Goal: Information Seeking & Learning: Learn about a topic

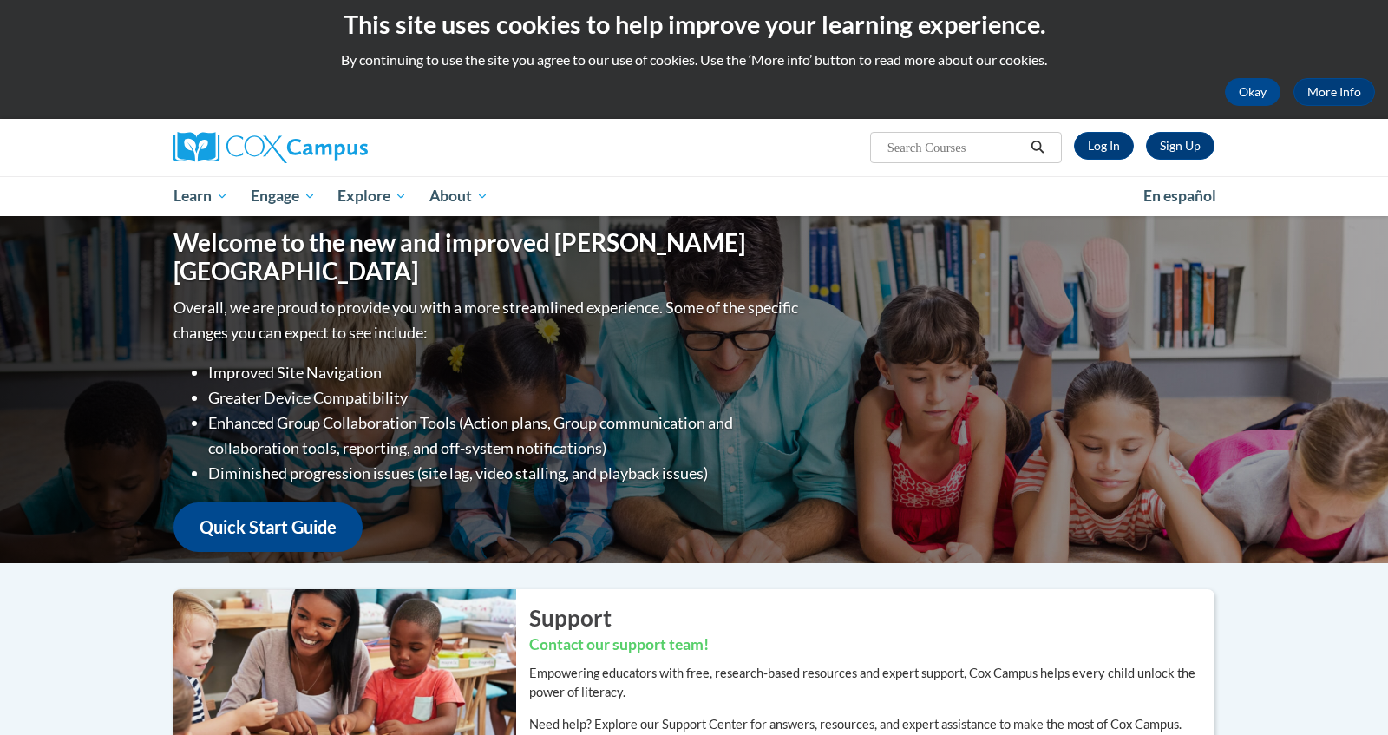
click at [801, 147] on div "Sign Up Log In Search Search..." at bounding box center [871, 141] width 711 height 44
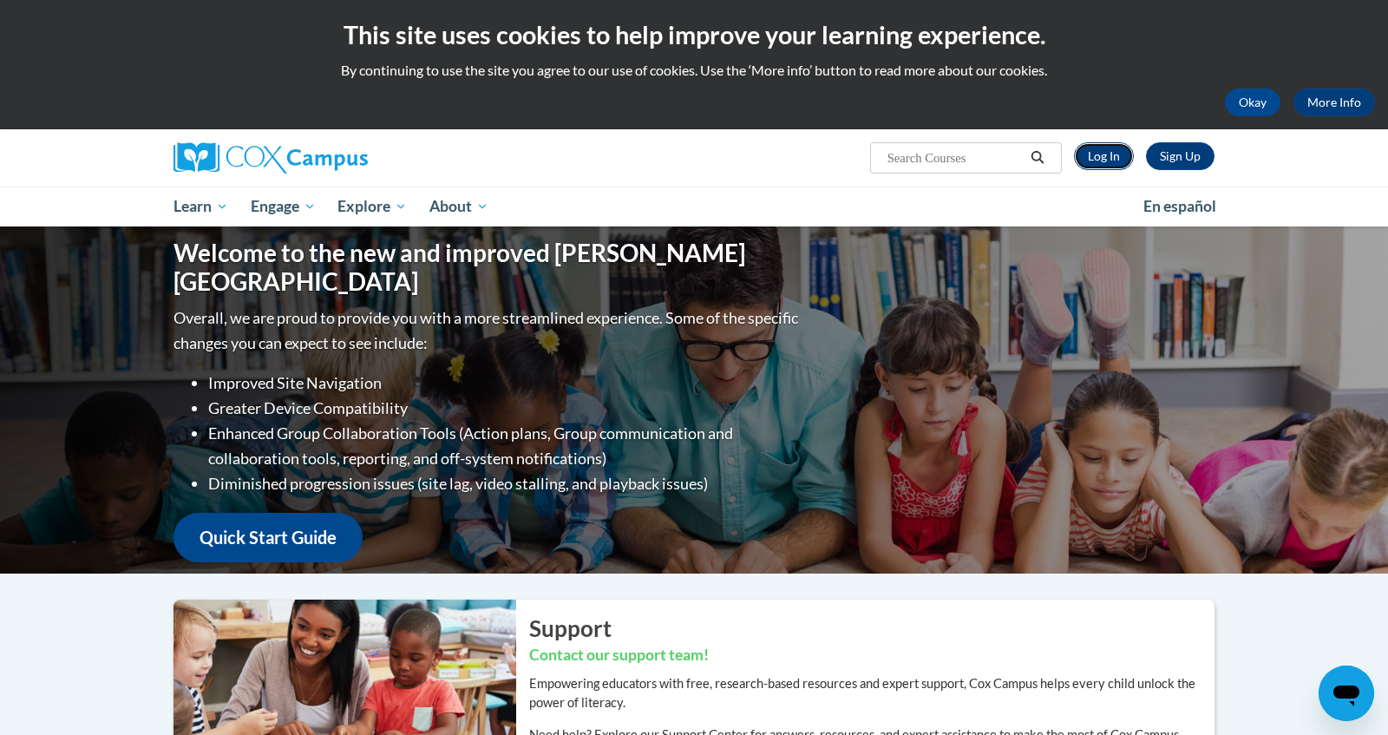
click at [1094, 149] on link "Log In" at bounding box center [1104, 156] width 60 height 28
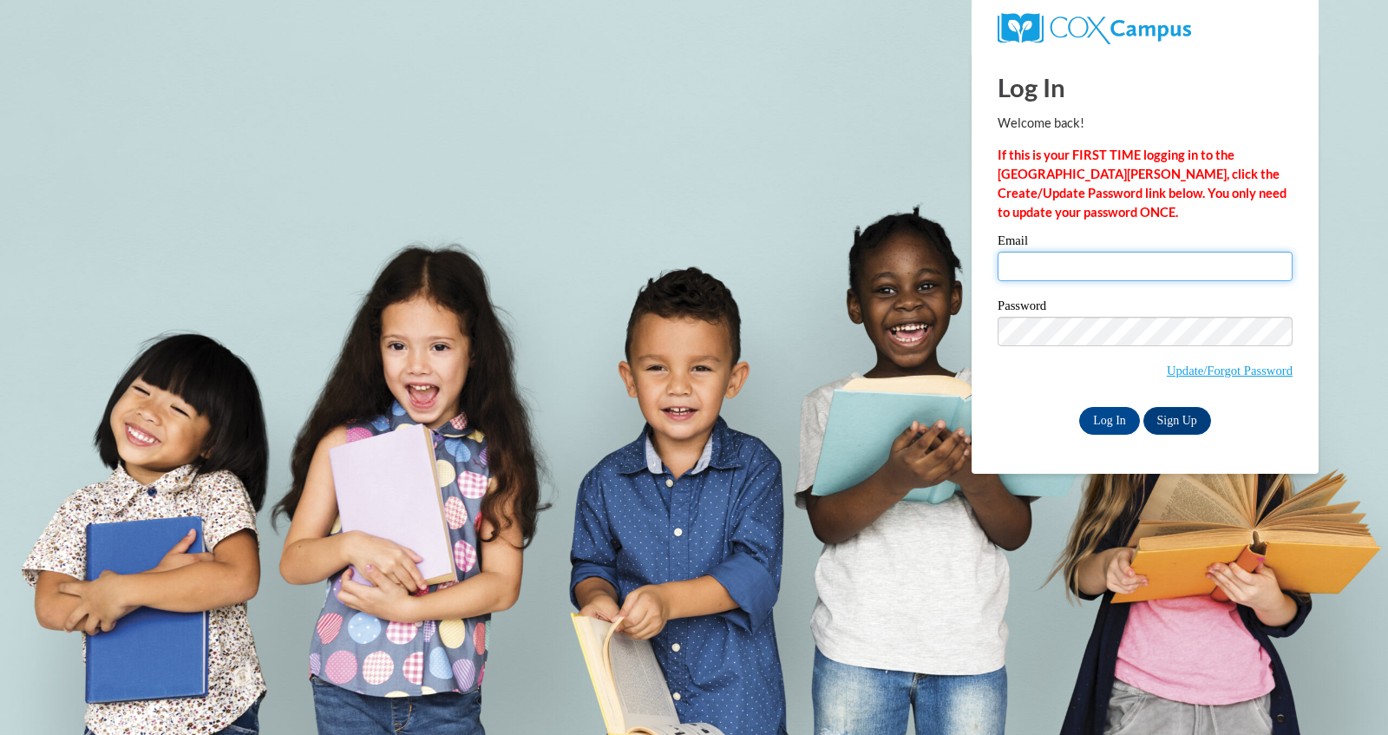
click at [1095, 272] on input "Email" at bounding box center [1144, 266] width 295 height 29
type input "lcarrillo2@daltonstate.edu"
click at [1121, 415] on input "Log In" at bounding box center [1109, 421] width 61 height 28
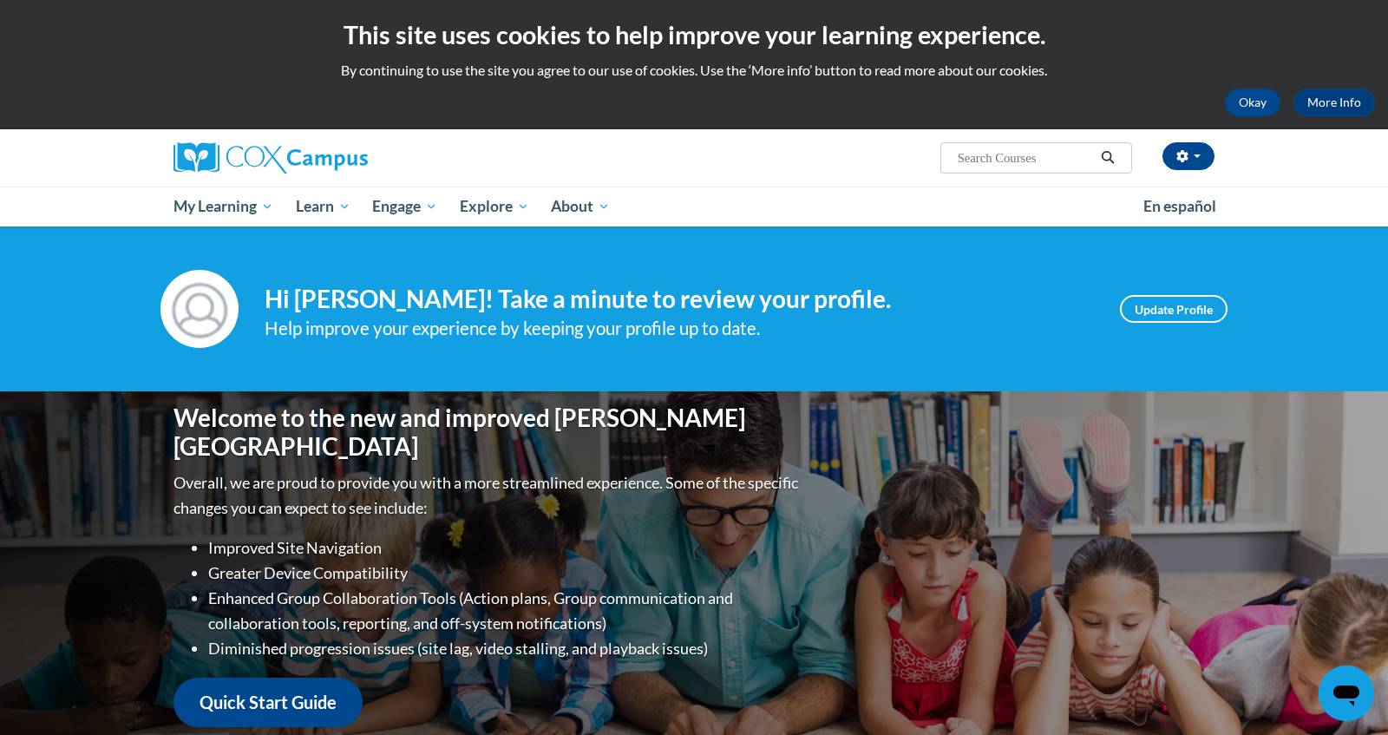
click at [1050, 161] on input "Search..." at bounding box center [1025, 157] width 139 height 21
click at [1056, 157] on input "Search..." at bounding box center [1025, 157] width 139 height 21
type input "early literacy"
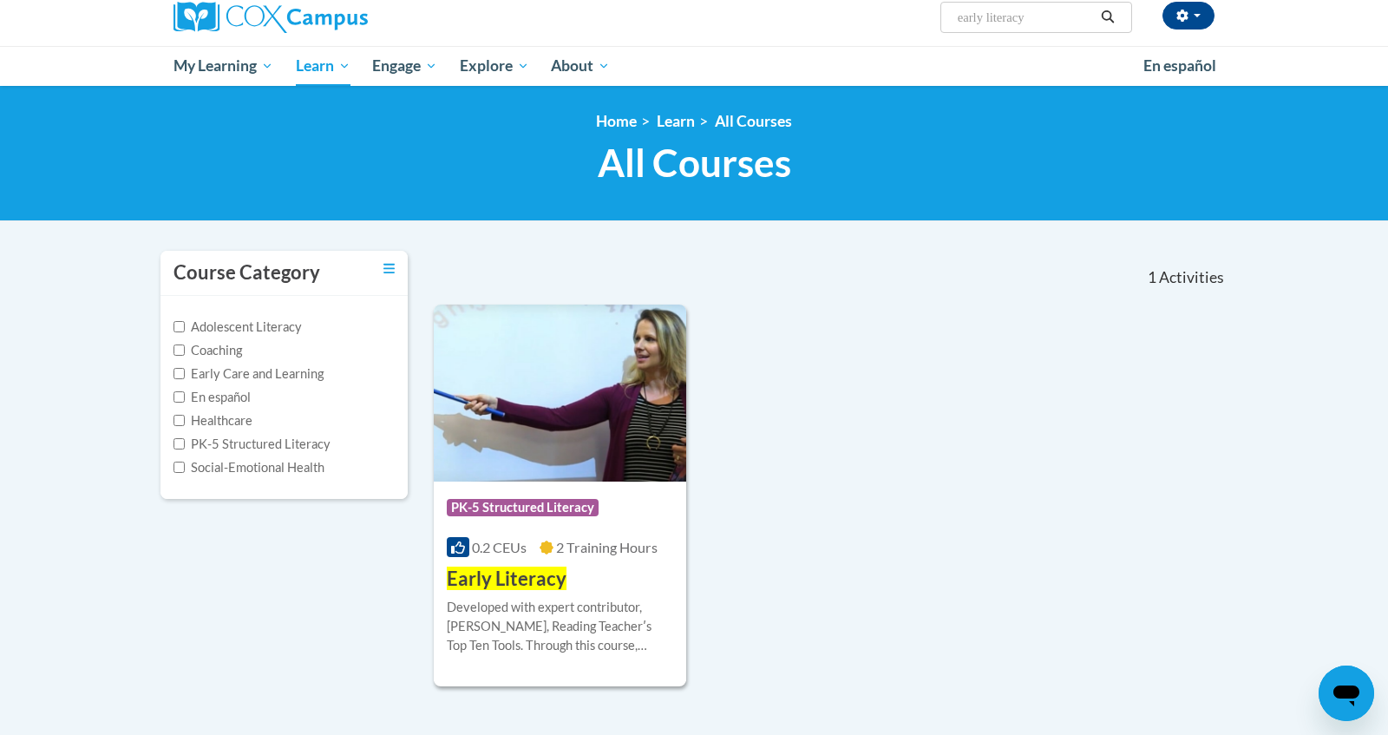
scroll to position [131, 0]
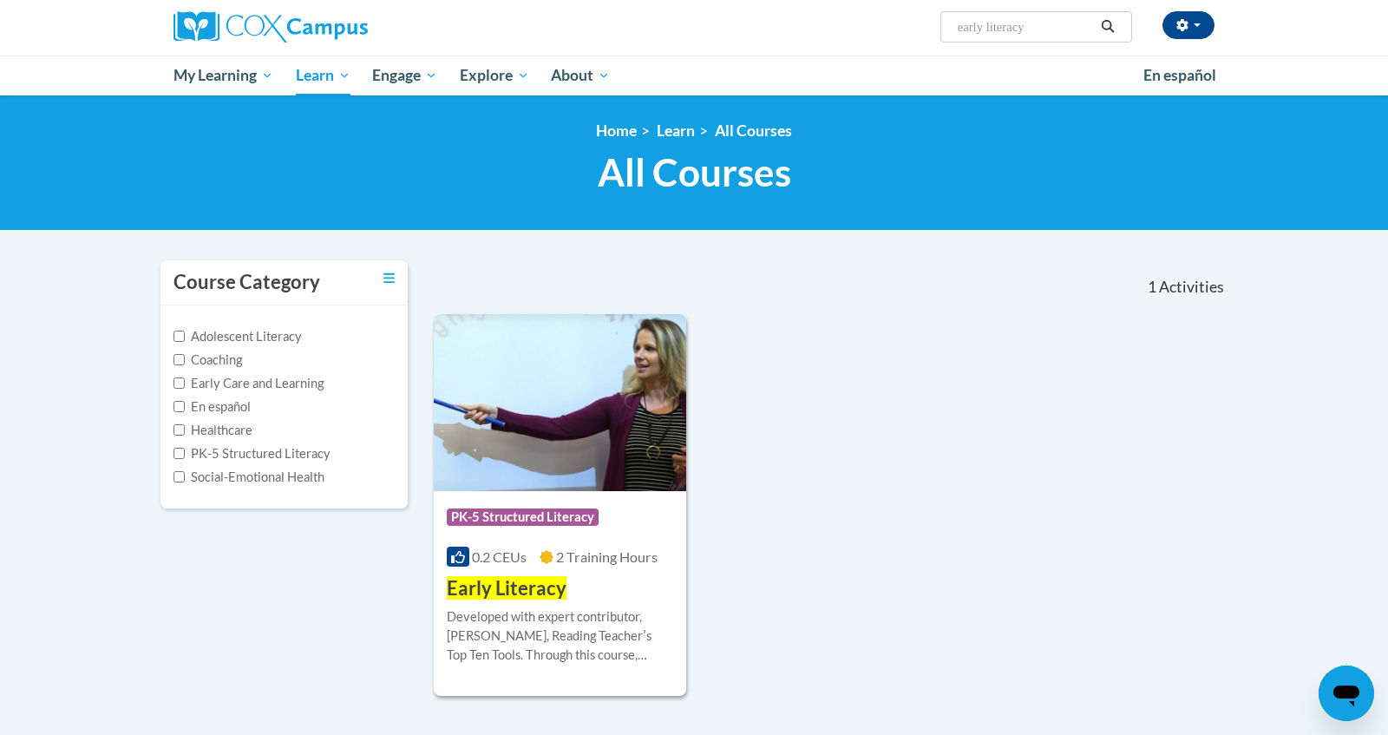
click at [1038, 32] on input "early literacy" at bounding box center [1025, 26] width 139 height 21
type input "print awareness"
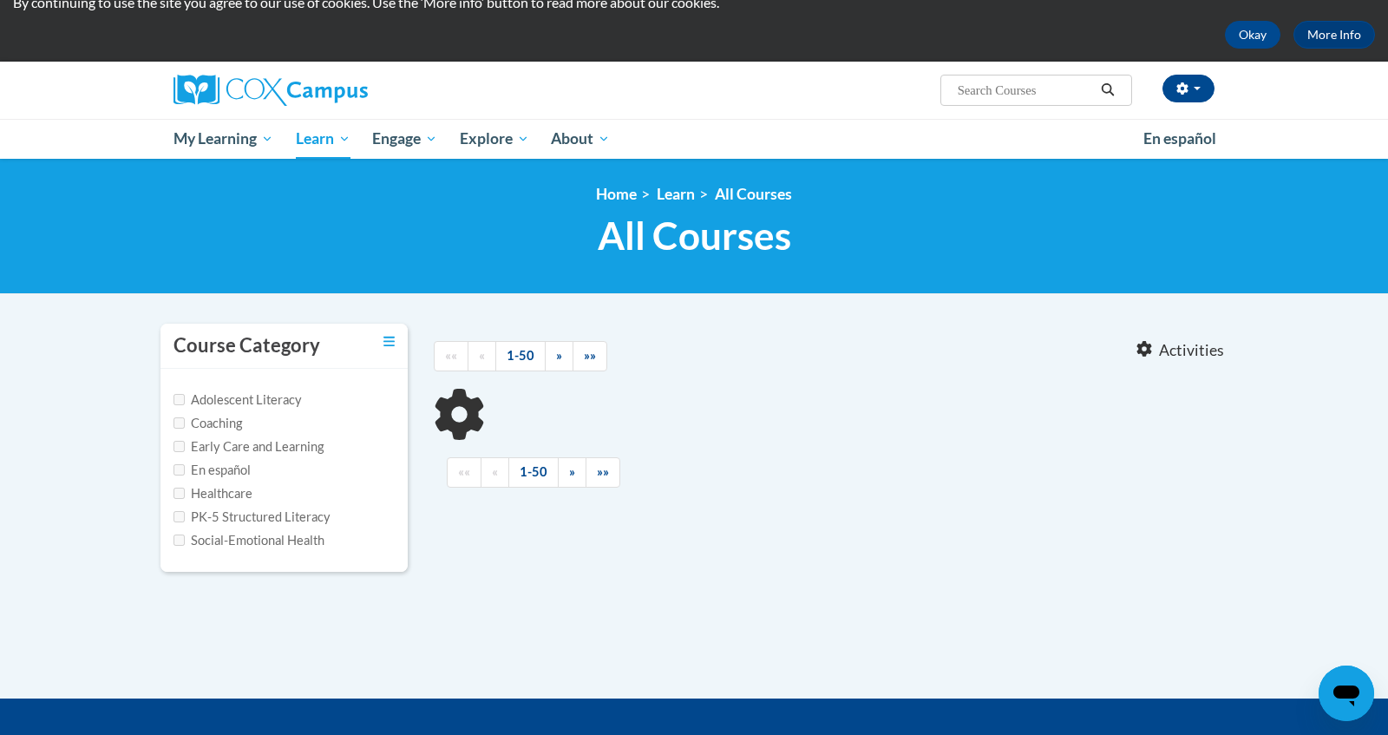
type input "print awareness"
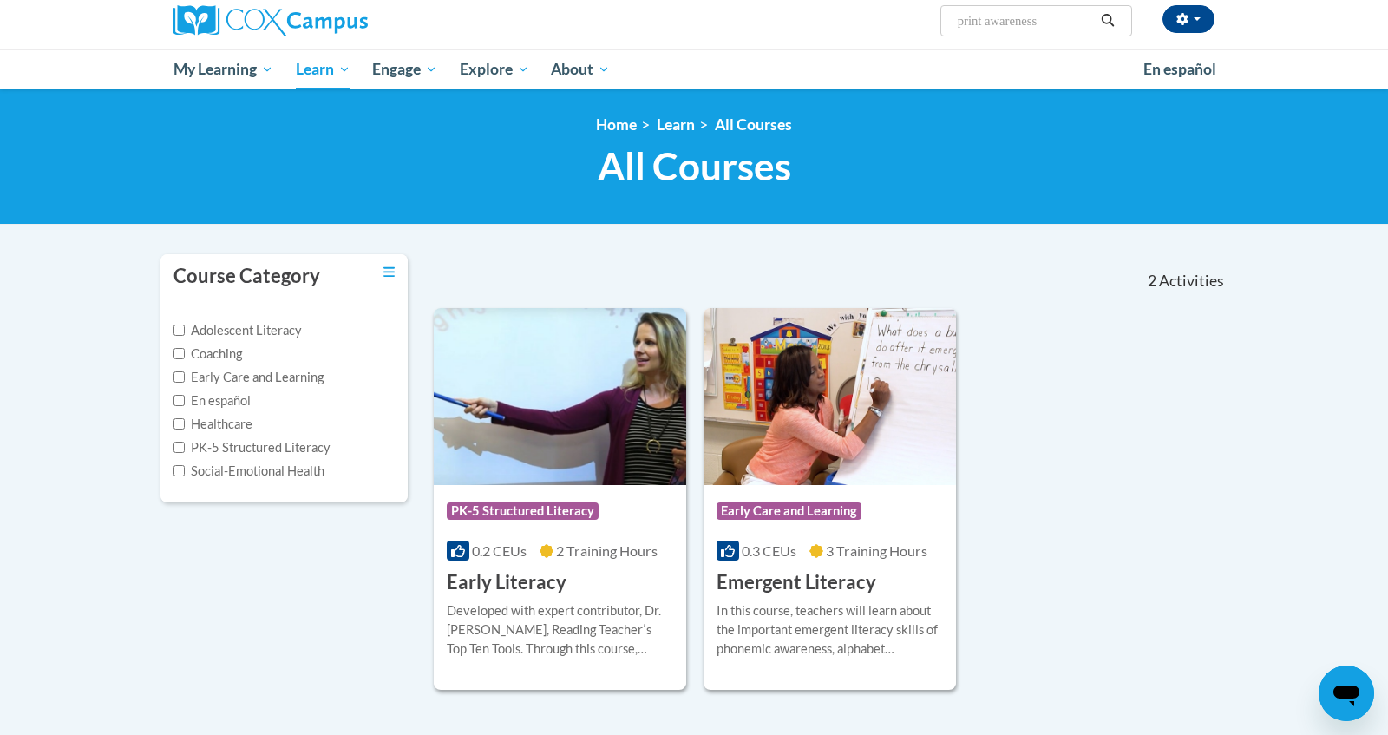
scroll to position [139, 0]
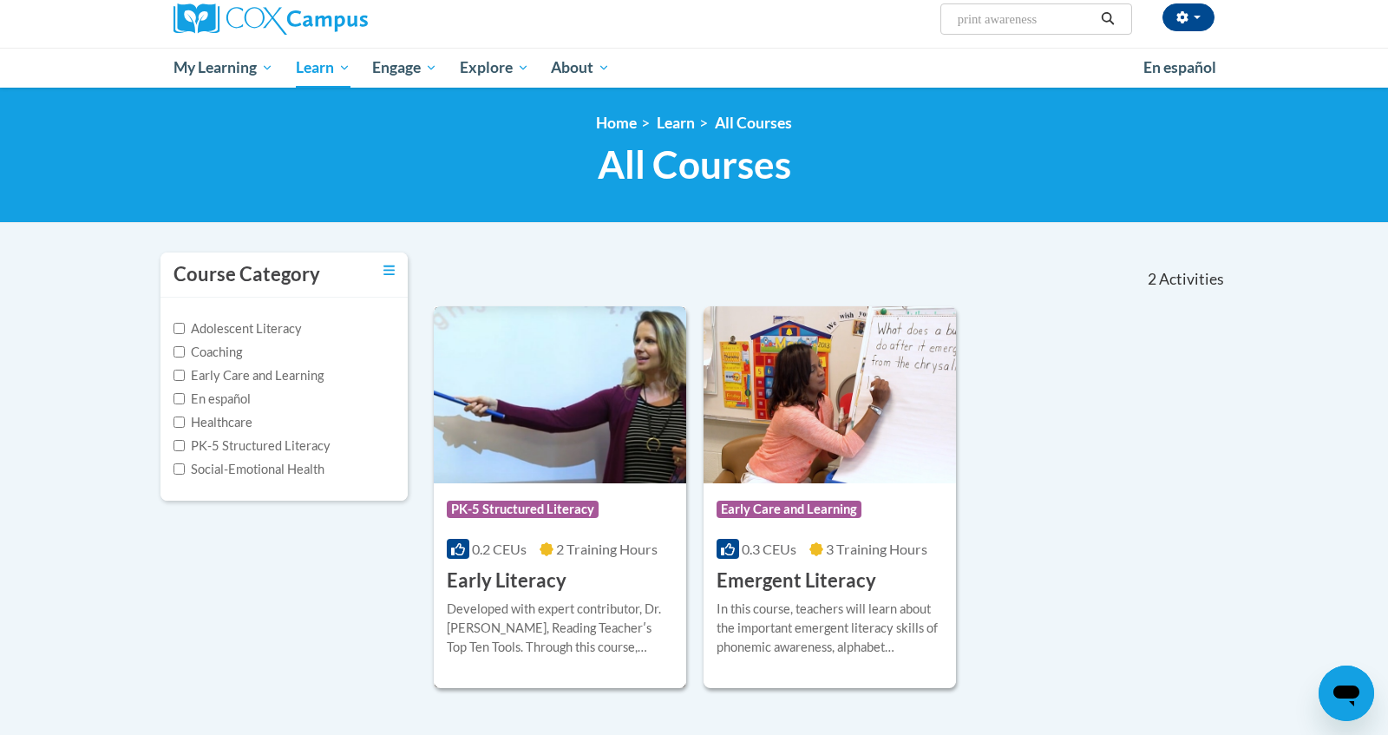
click at [559, 530] on div "Course Category: PK-5 Structured Literacy" at bounding box center [560, 511] width 226 height 39
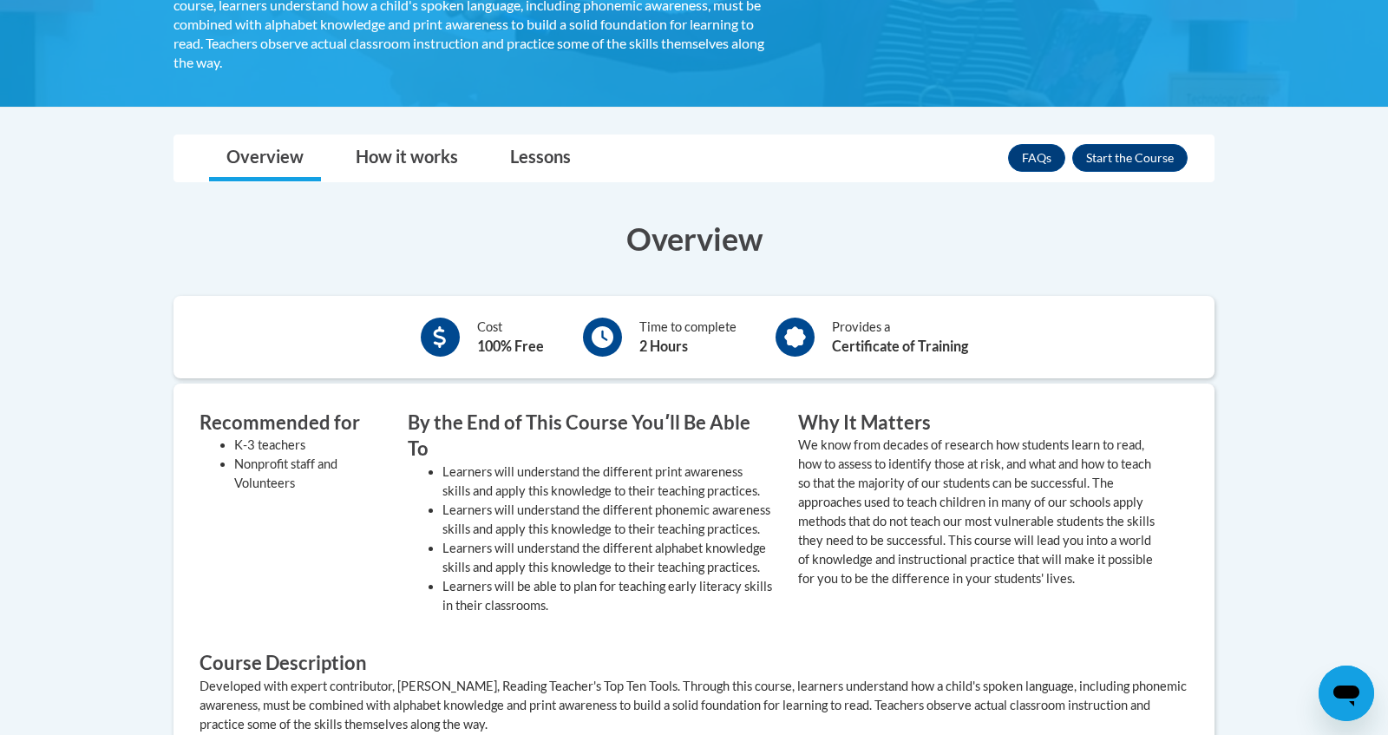
scroll to position [376, 0]
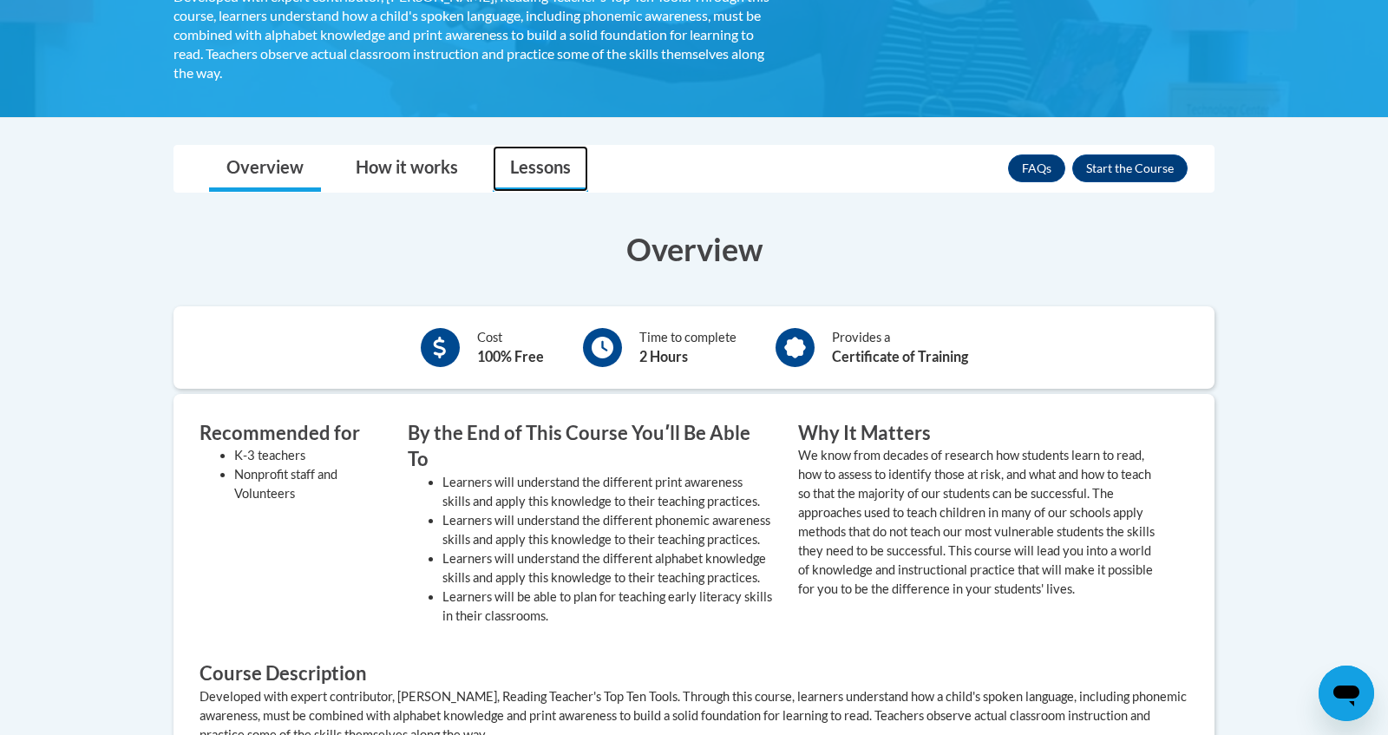
click at [548, 176] on link "Lessons" at bounding box center [540, 169] width 95 height 46
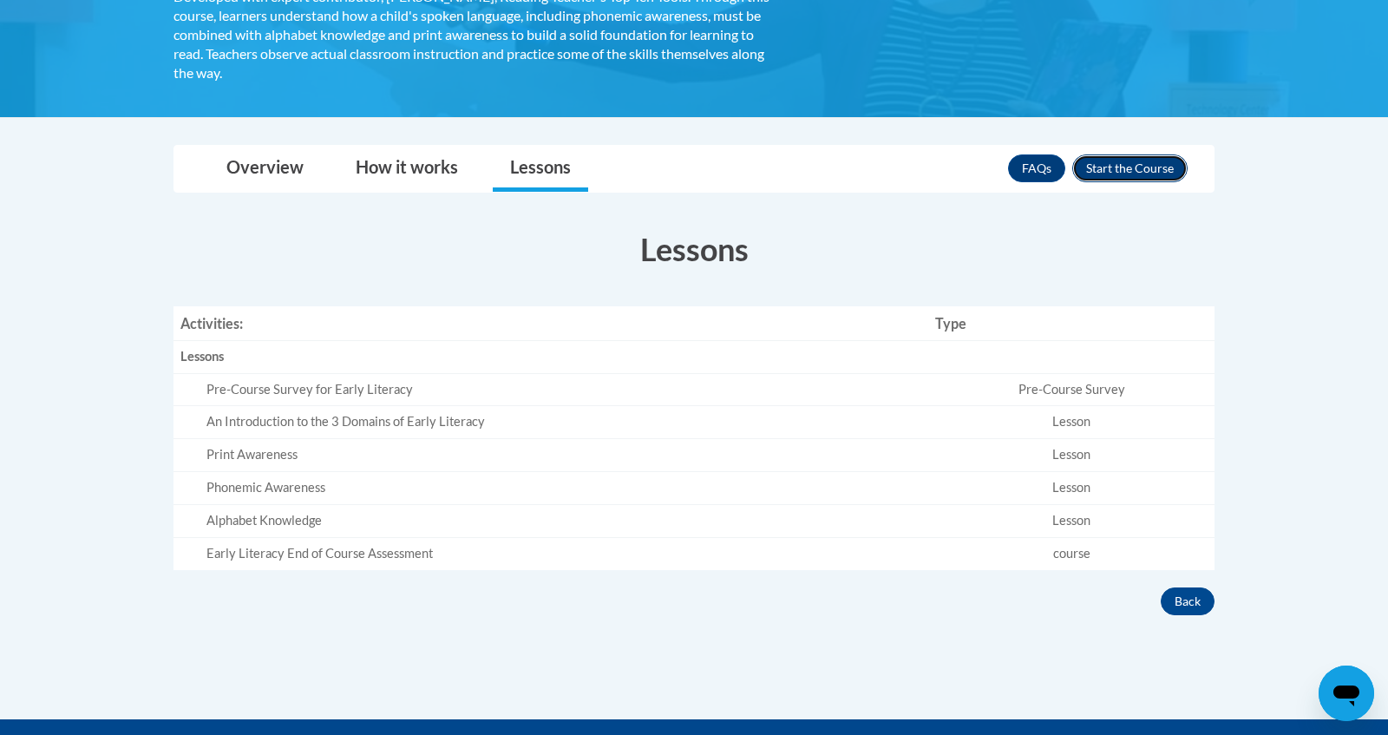
click at [1136, 173] on button "Enroll" at bounding box center [1129, 168] width 115 height 28
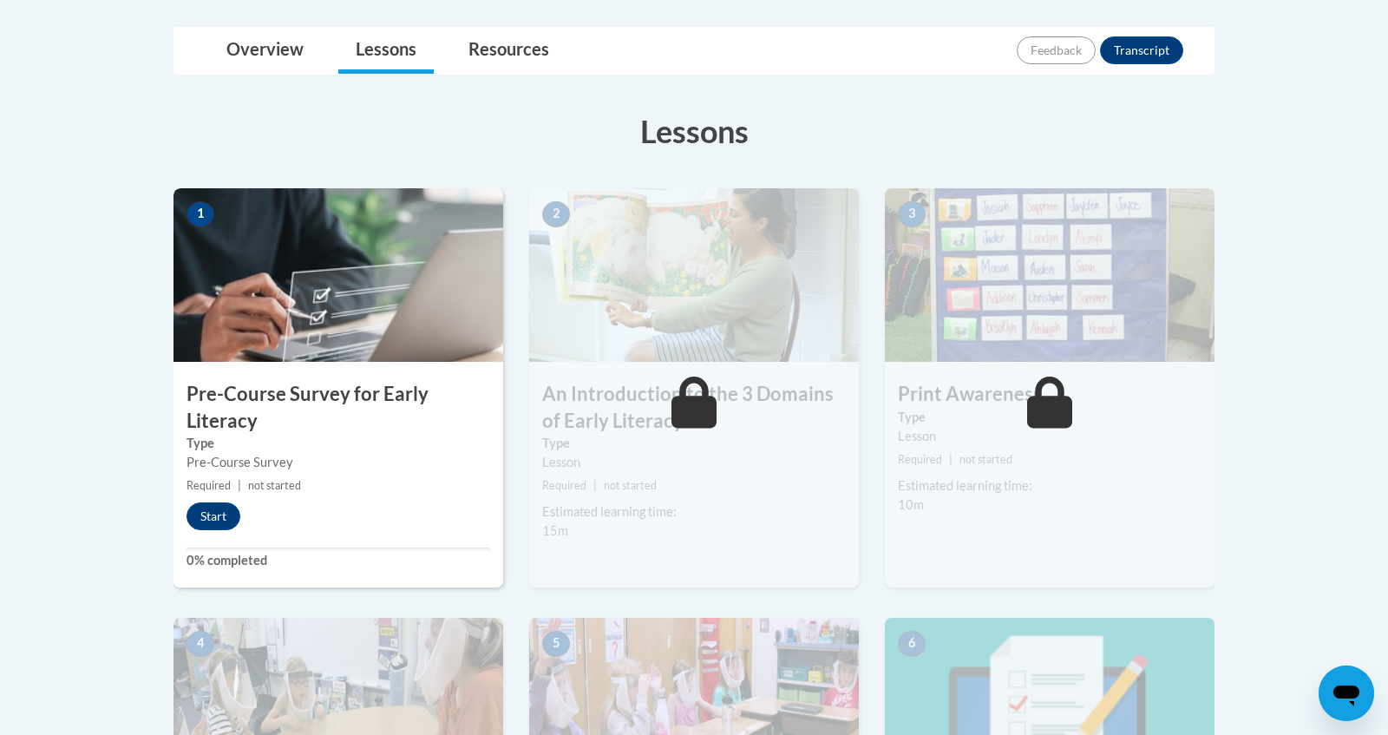
scroll to position [435, 0]
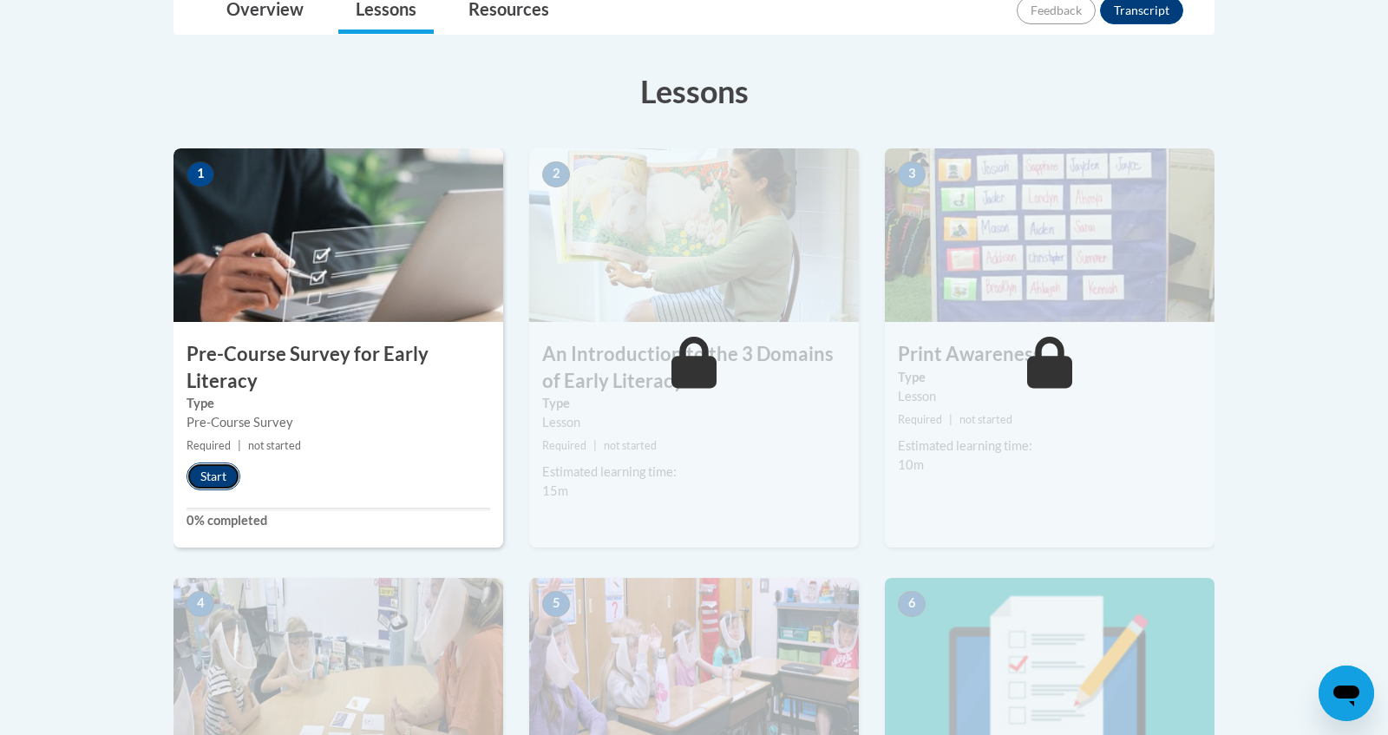
click at [207, 469] on button "Start" at bounding box center [213, 476] width 54 height 28
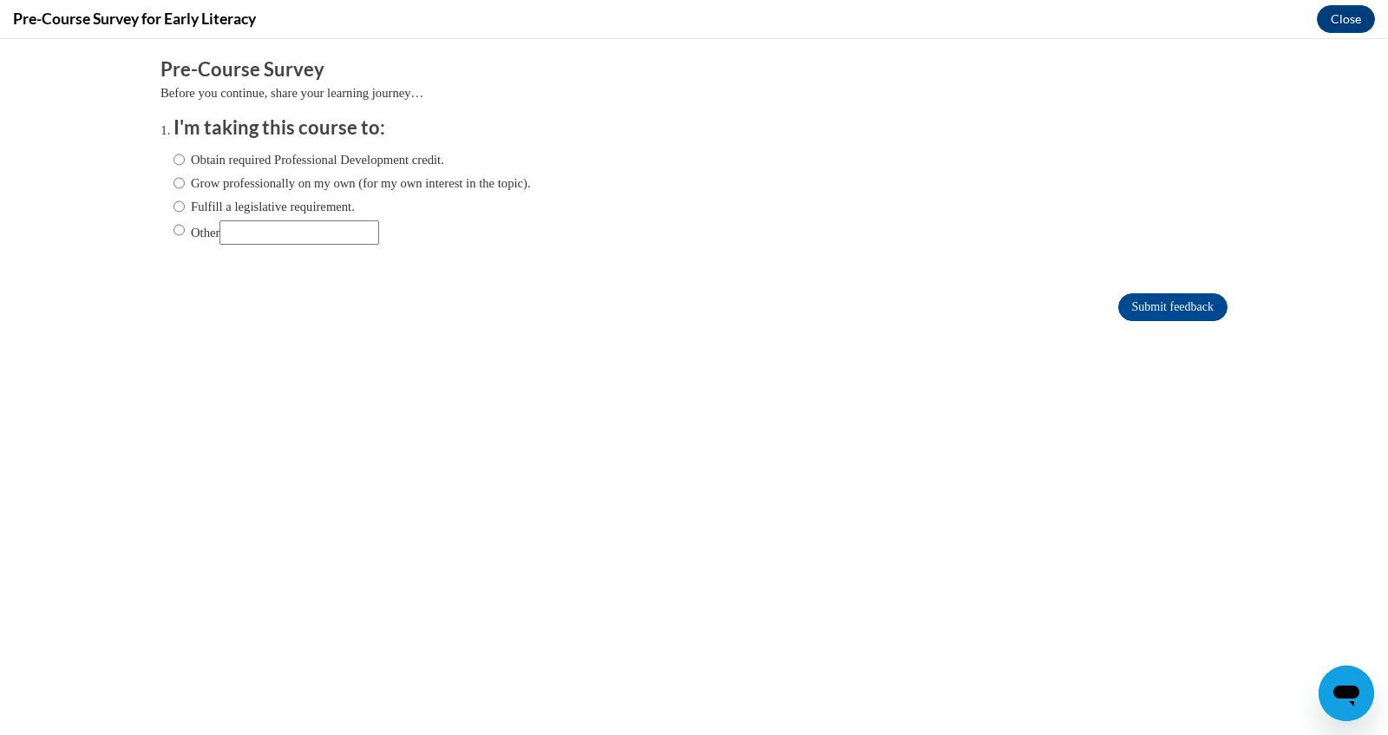
scroll to position [0, 0]
click at [333, 187] on label "Grow professionally on my own (for my own interest in the topic)." at bounding box center [351, 182] width 357 height 19
click at [185, 187] on input "Grow professionally on my own (for my own interest in the topic)." at bounding box center [178, 182] width 11 height 19
radio input "true"
click at [1153, 315] on input "Submit feedback" at bounding box center [1172, 307] width 109 height 28
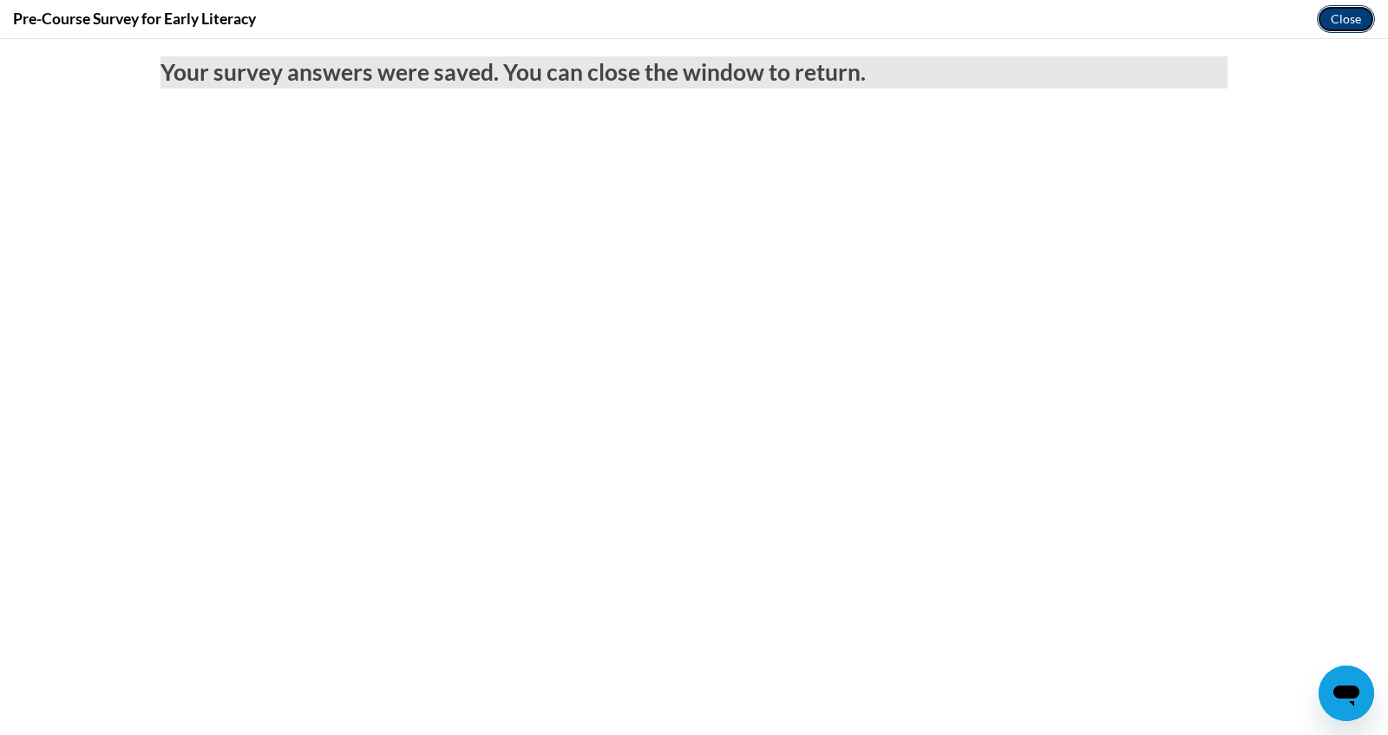
click at [1334, 22] on button "Close" at bounding box center [1346, 19] width 58 height 28
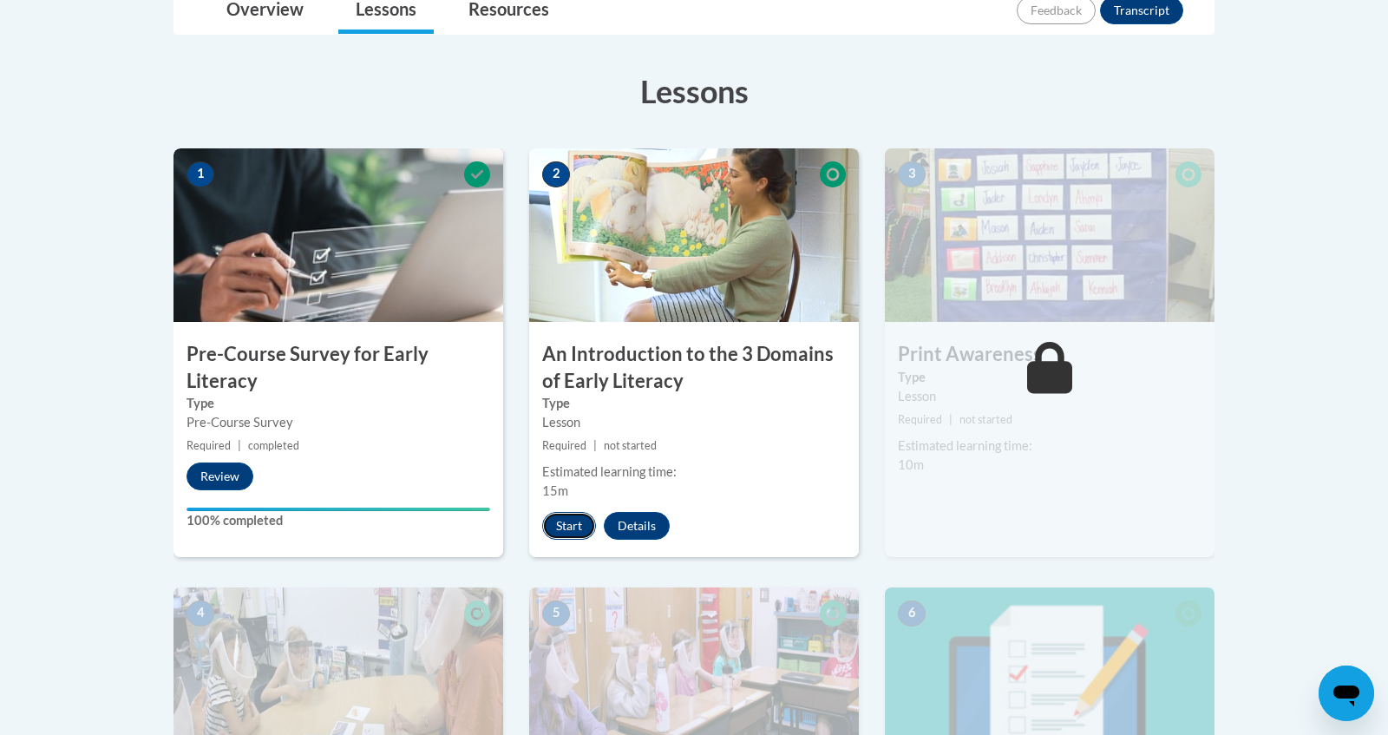
click at [570, 520] on button "Start" at bounding box center [569, 526] width 54 height 28
